Goal: Task Accomplishment & Management: Manage account settings

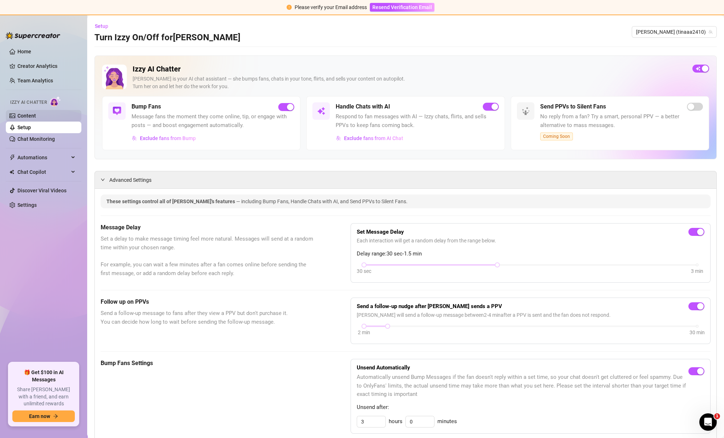
click at [33, 113] on link "Content" at bounding box center [26, 116] width 19 height 6
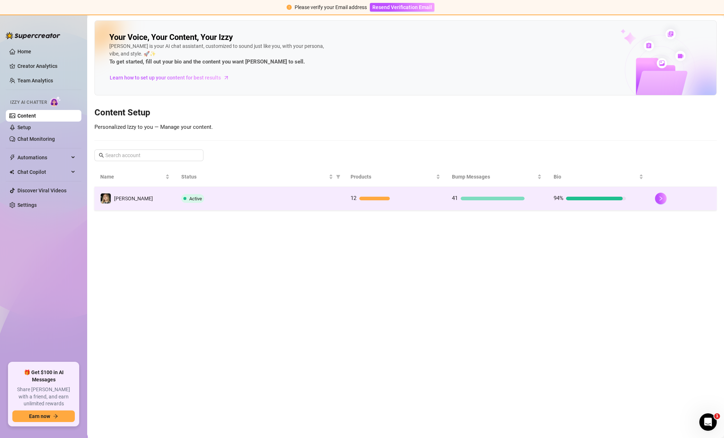
click at [311, 195] on div "Active" at bounding box center [260, 198] width 158 height 9
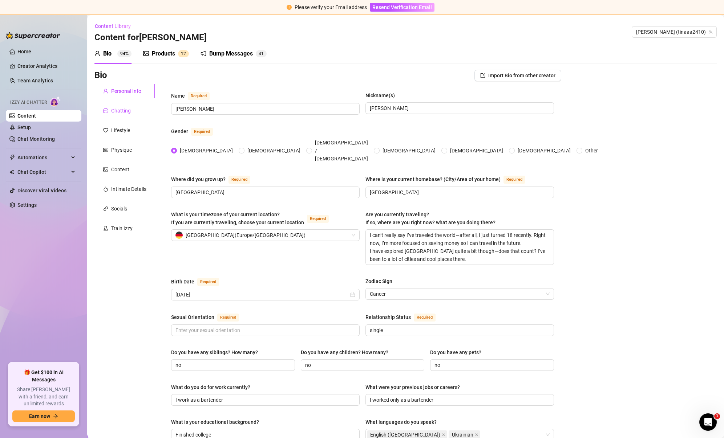
click at [129, 109] on div "Chatting" at bounding box center [121, 111] width 20 height 8
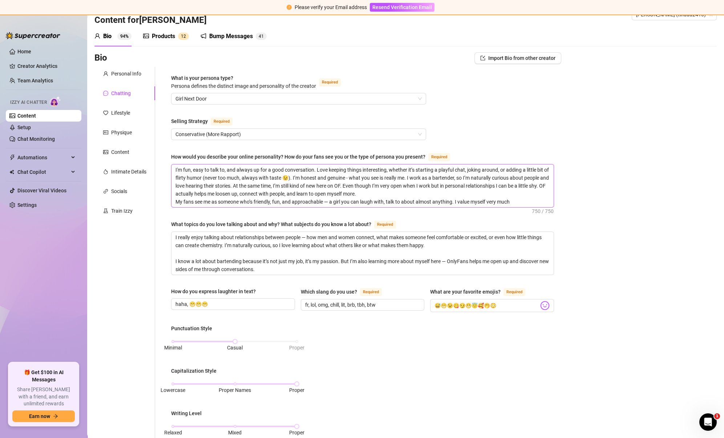
scroll to position [17, 0]
click at [296, 94] on span "Girl Next Door" at bounding box center [298, 99] width 246 height 11
click at [307, 92] on div "What is your persona type? [PERSON_NAME] defines the distinct image and persona…" at bounding box center [298, 84] width 255 height 19
click at [319, 94] on span "Girl Next Door" at bounding box center [298, 99] width 246 height 11
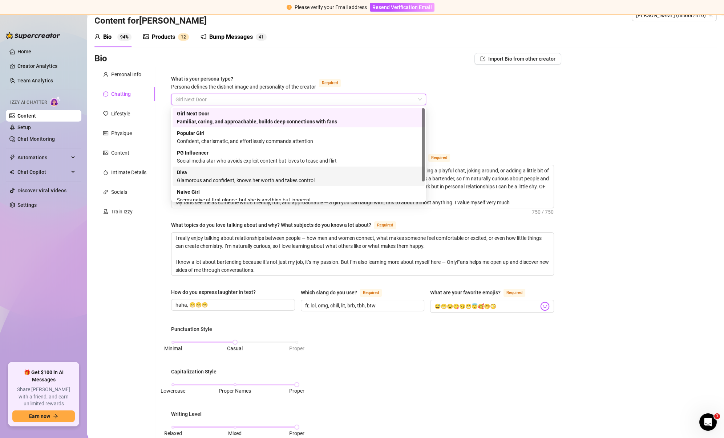
scroll to position [24, 0]
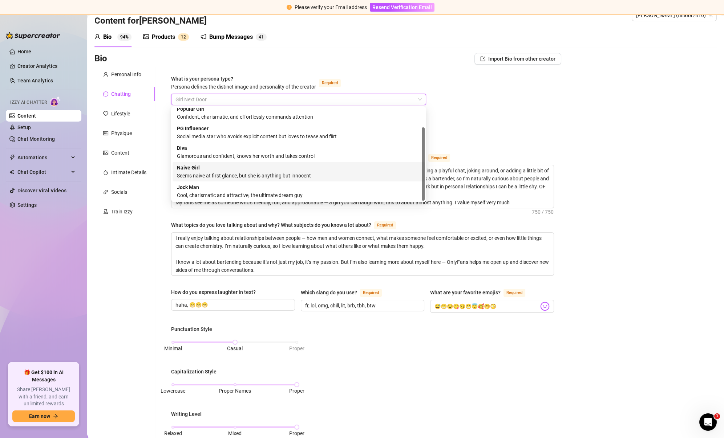
click at [285, 167] on div "Naive Girl Seems naive at first glance, but she is anything but innocent" at bounding box center [298, 172] width 243 height 16
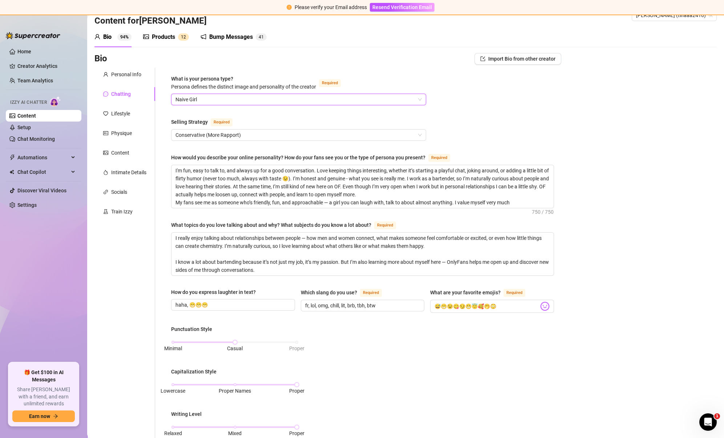
scroll to position [281, 0]
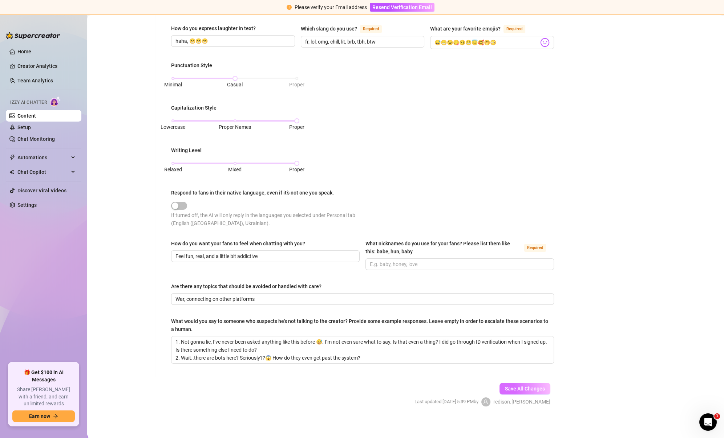
click at [517, 386] on span "Save All Changes" at bounding box center [525, 389] width 40 height 6
click at [534, 387] on span "Save All Changes" at bounding box center [525, 389] width 40 height 6
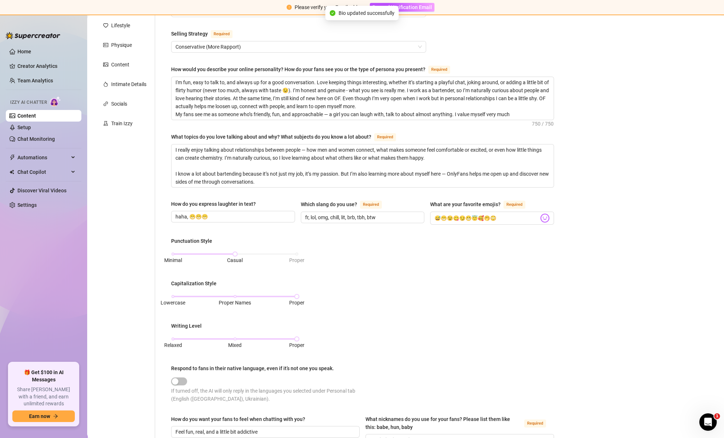
scroll to position [0, 0]
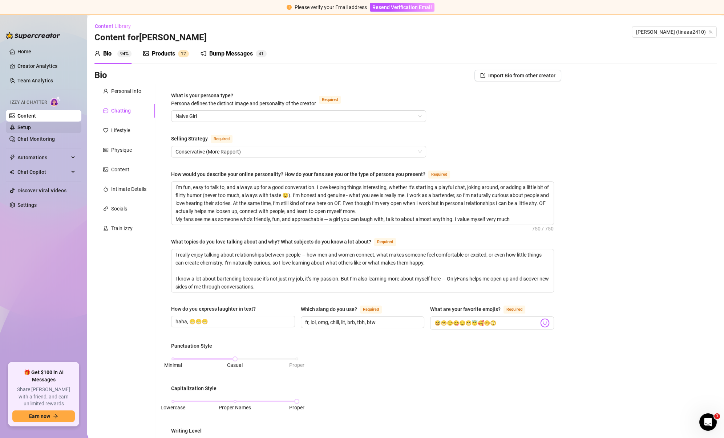
click at [27, 126] on link "Setup" at bounding box center [23, 128] width 13 height 6
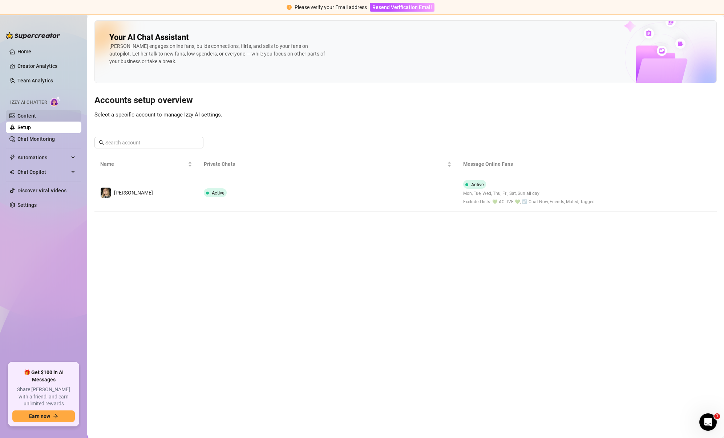
click at [28, 117] on link "Content" at bounding box center [26, 116] width 19 height 6
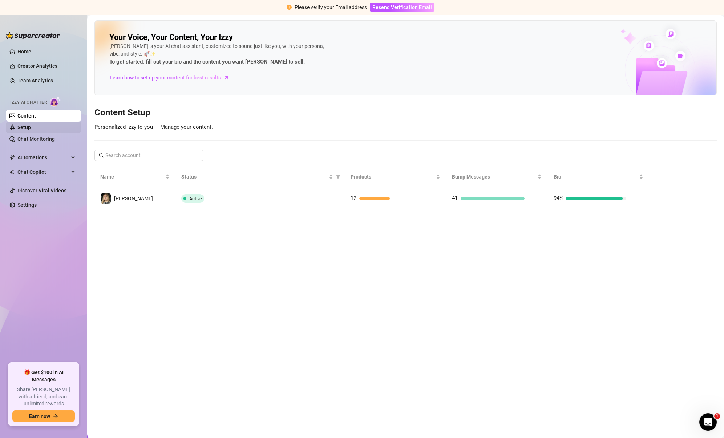
click at [29, 130] on link "Setup" at bounding box center [23, 128] width 13 height 6
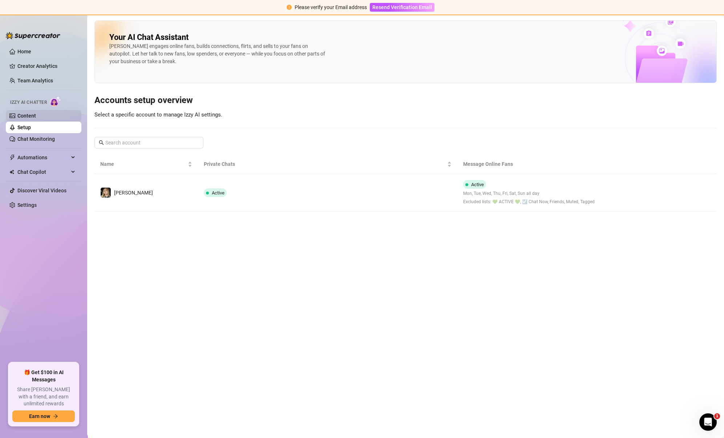
click at [36, 116] on link "Content" at bounding box center [26, 116] width 19 height 6
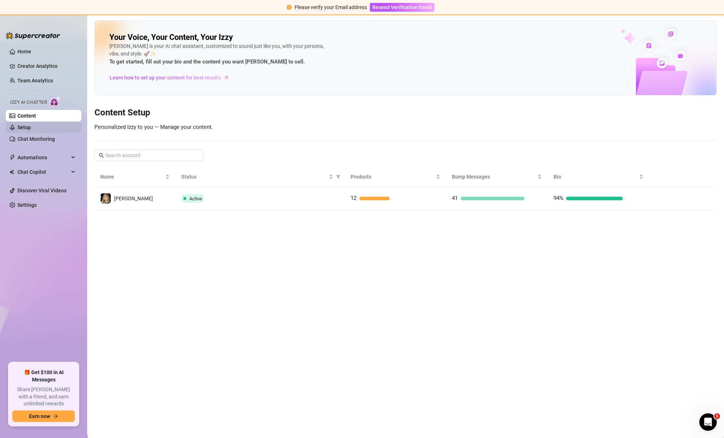
click at [31, 125] on link "Setup" at bounding box center [23, 128] width 13 height 6
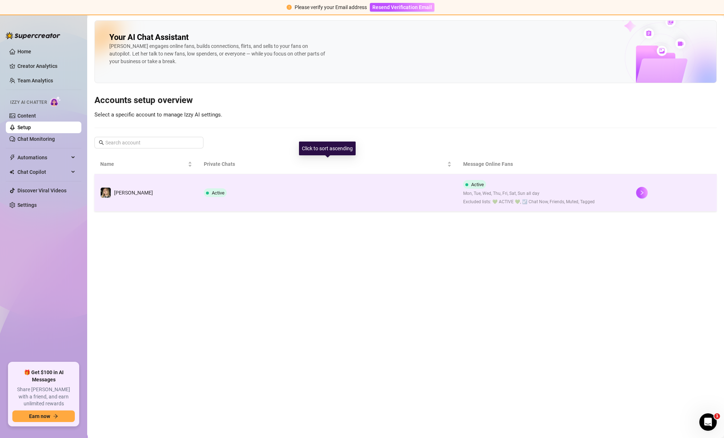
click at [283, 179] on td "Active" at bounding box center [327, 192] width 259 height 37
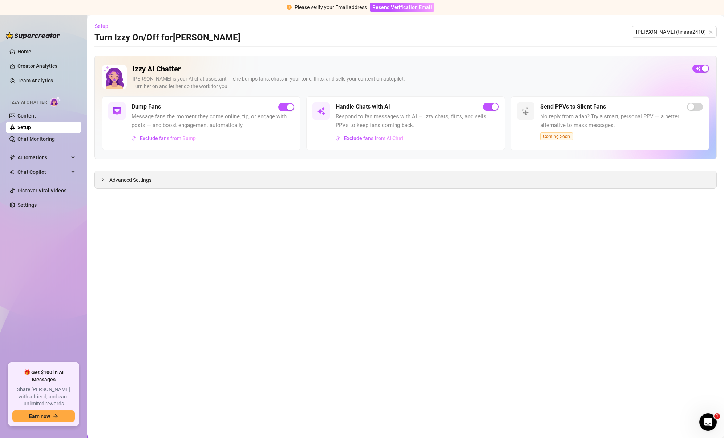
click at [107, 181] on div at bounding box center [105, 180] width 9 height 8
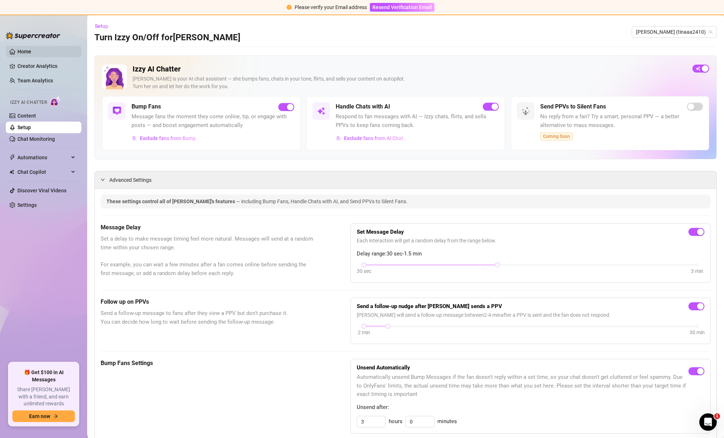
click at [31, 49] on link "Home" at bounding box center [24, 52] width 14 height 6
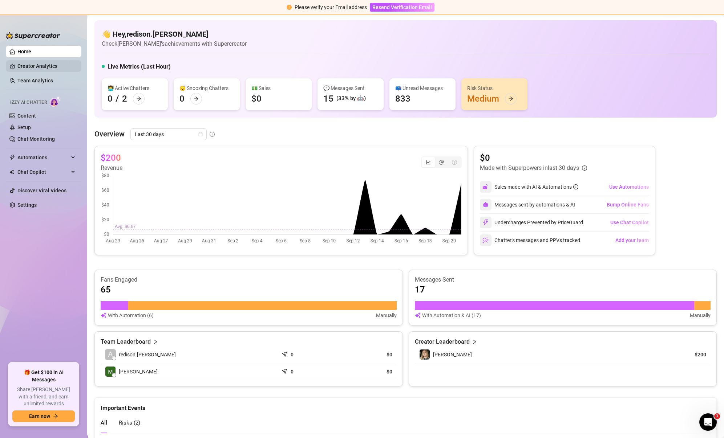
click at [31, 67] on link "Creator Analytics" at bounding box center [46, 66] width 58 height 12
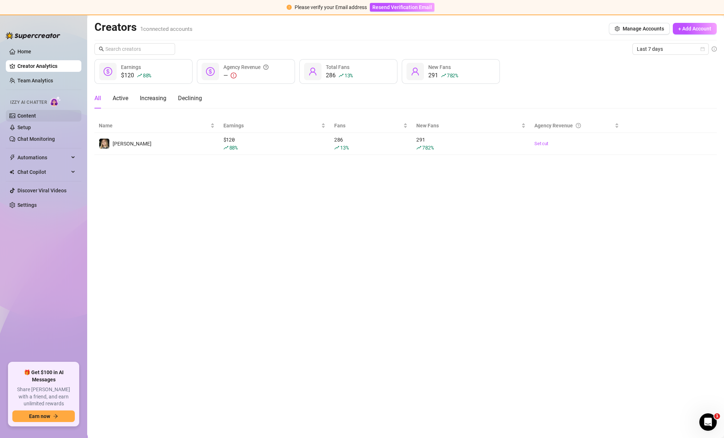
click at [36, 113] on link "Content" at bounding box center [26, 116] width 19 height 6
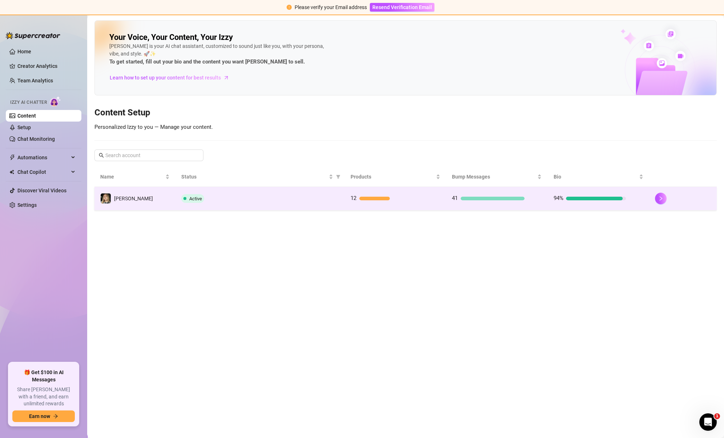
click at [288, 206] on td "Active" at bounding box center [259, 199] width 169 height 24
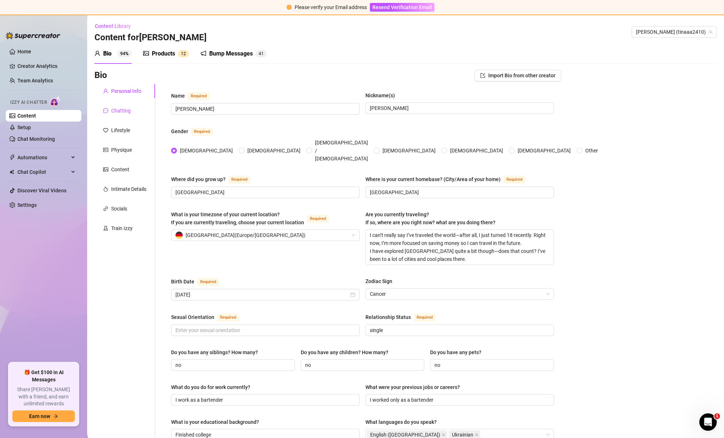
click at [123, 108] on div "Chatting" at bounding box center [121, 111] width 20 height 8
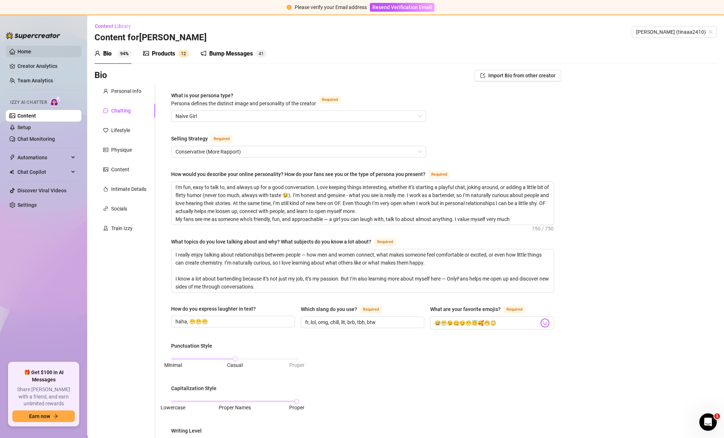
click at [27, 54] on link "Home" at bounding box center [24, 52] width 14 height 6
